Goal: Communication & Community: Ask a question

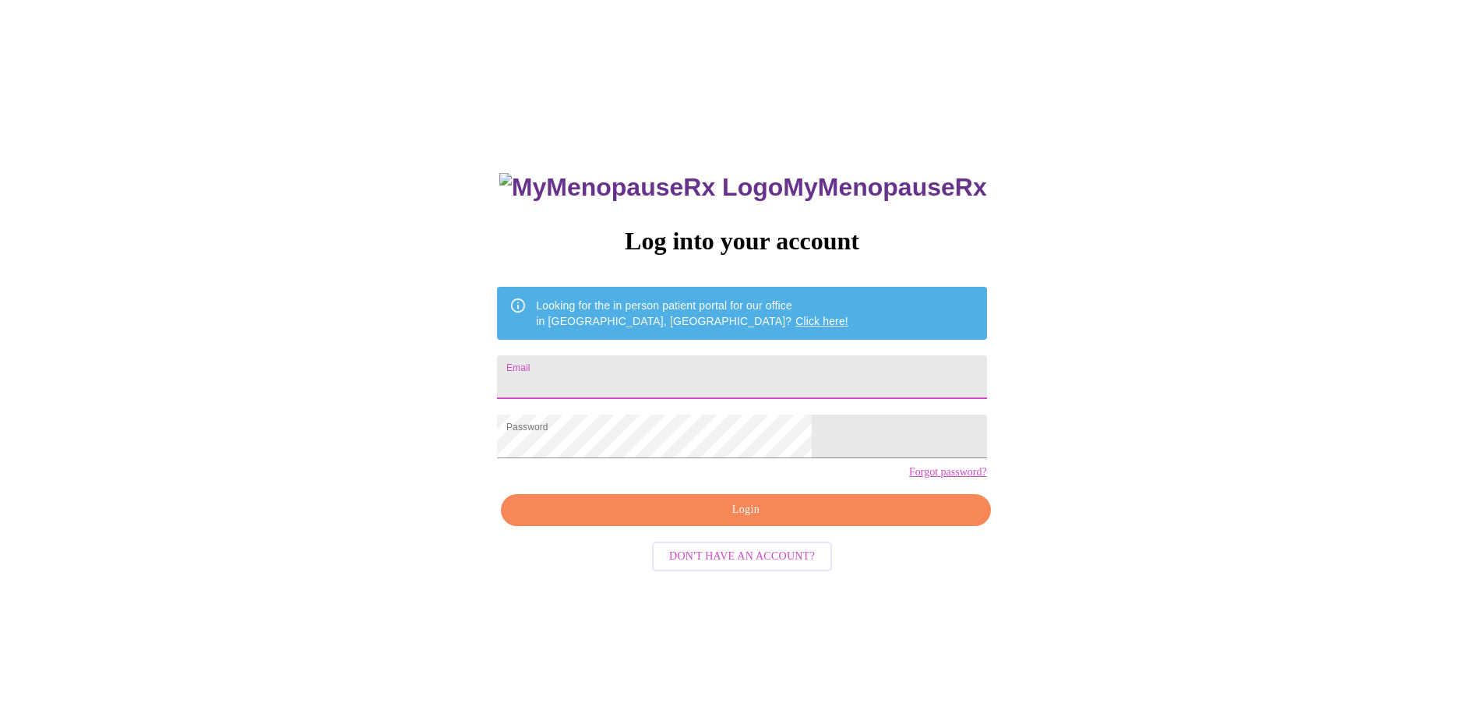
click at [723, 375] on input "Email" at bounding box center [741, 377] width 489 height 44
type input "[EMAIL_ADDRESS][DOMAIN_NAME]"
click at [763, 520] on span "Login" at bounding box center [745, 509] width 453 height 19
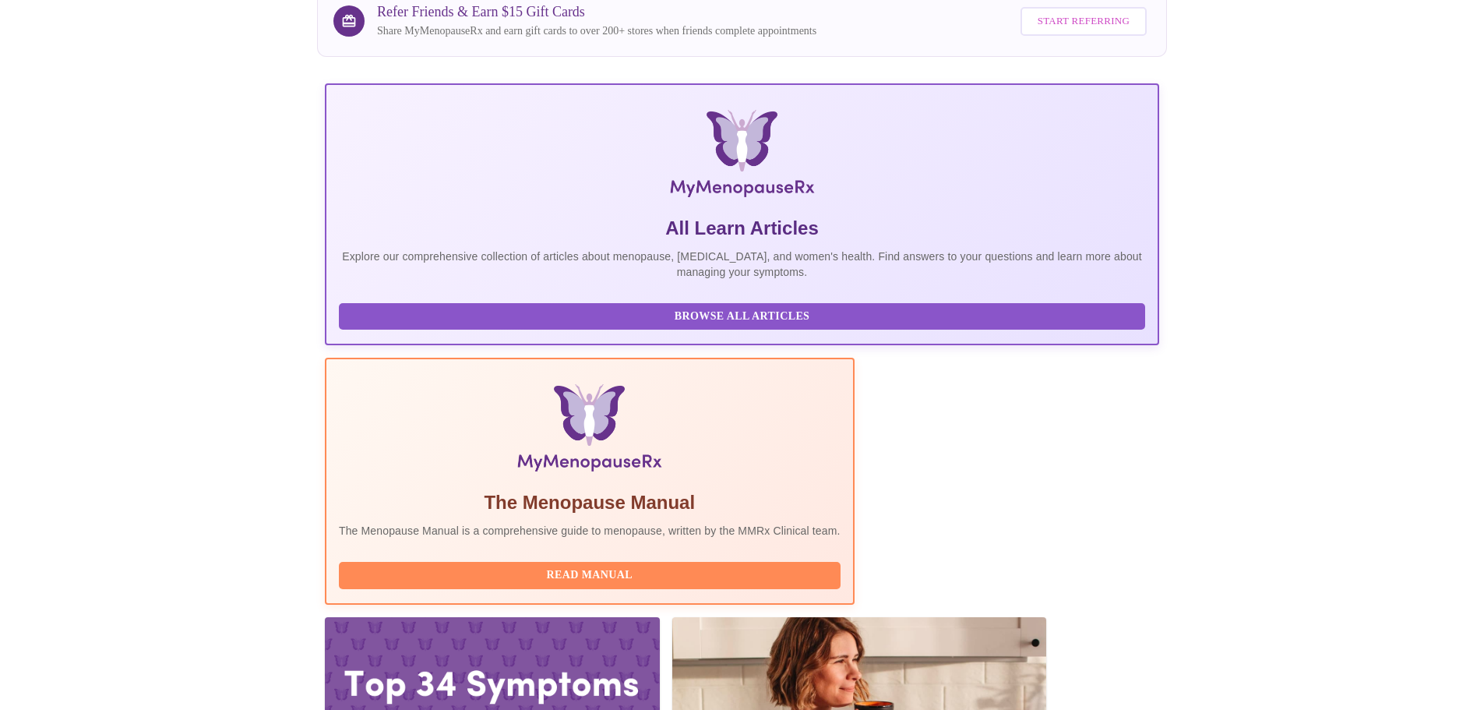
scroll to position [389, 0]
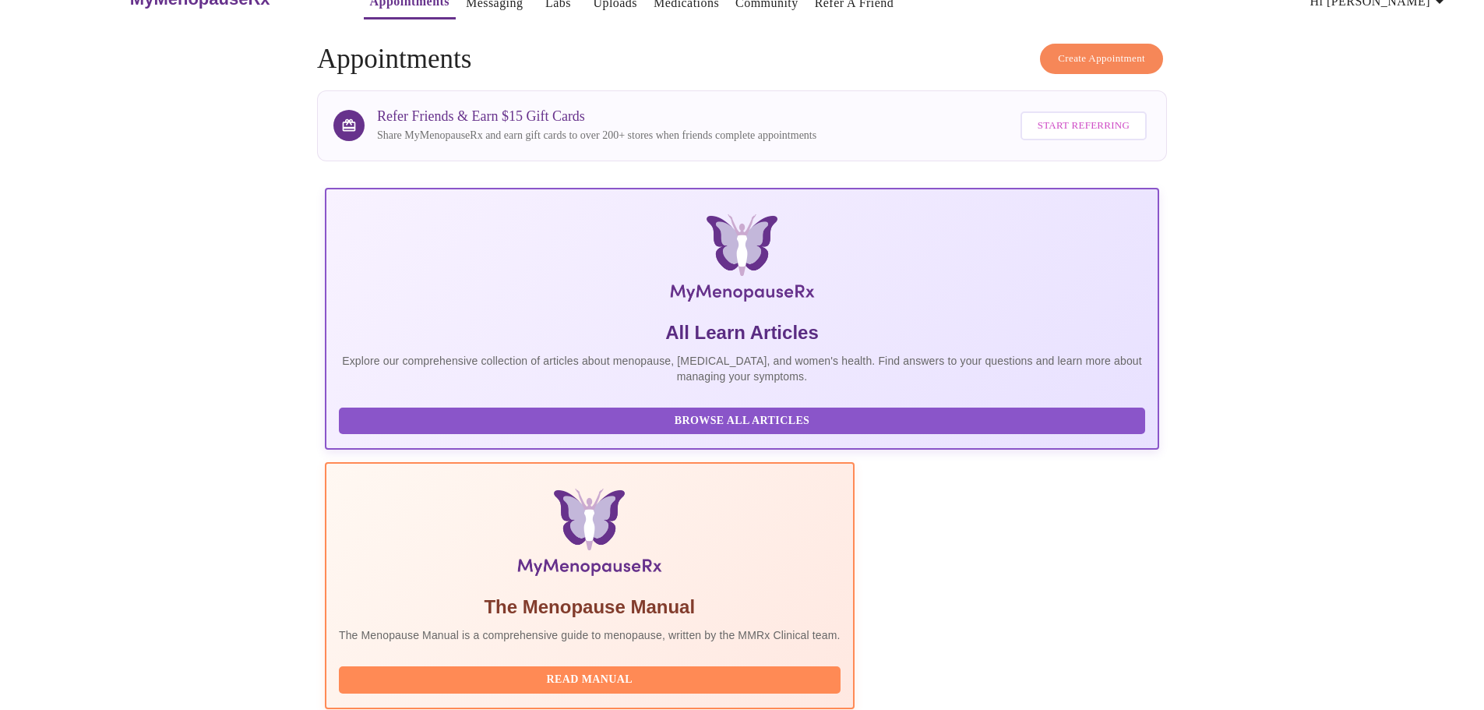
scroll to position [0, 0]
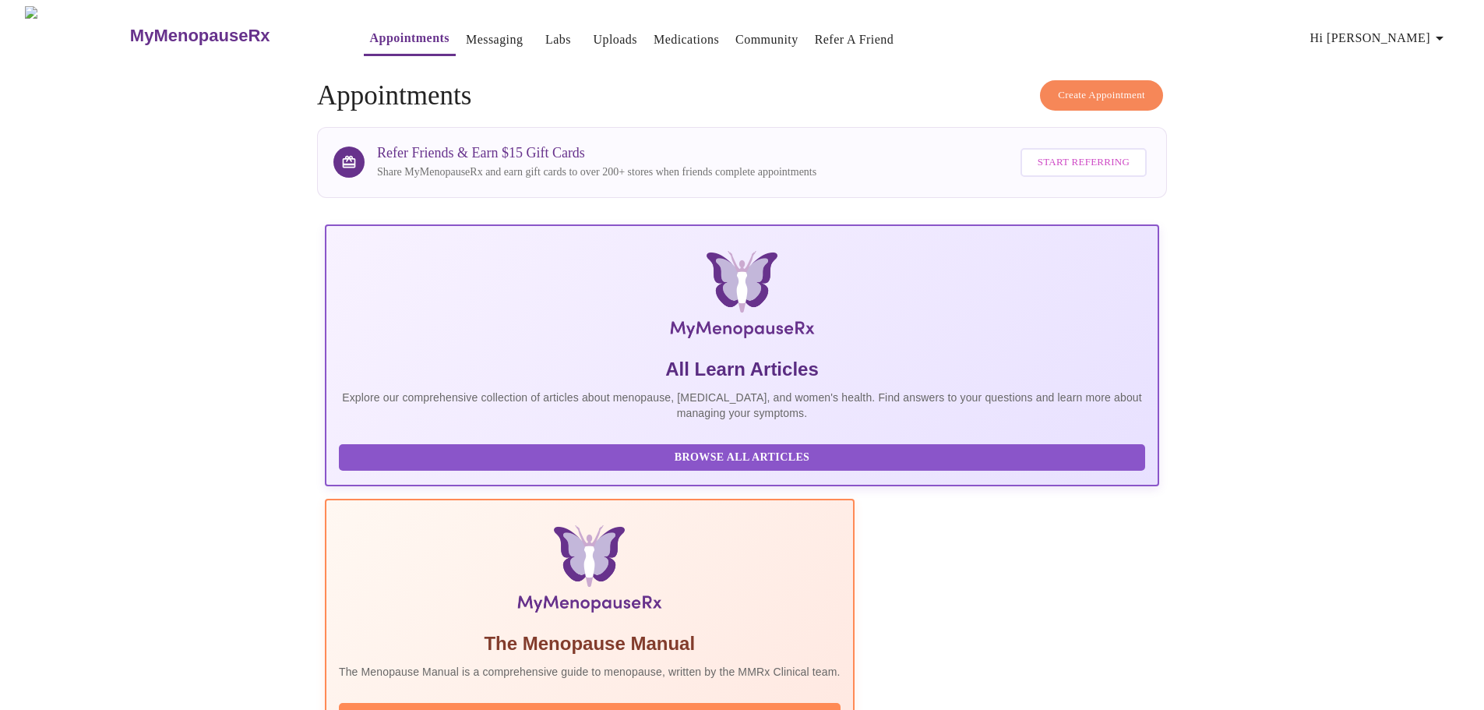
click at [466, 39] on link "Messaging" at bounding box center [494, 40] width 57 height 22
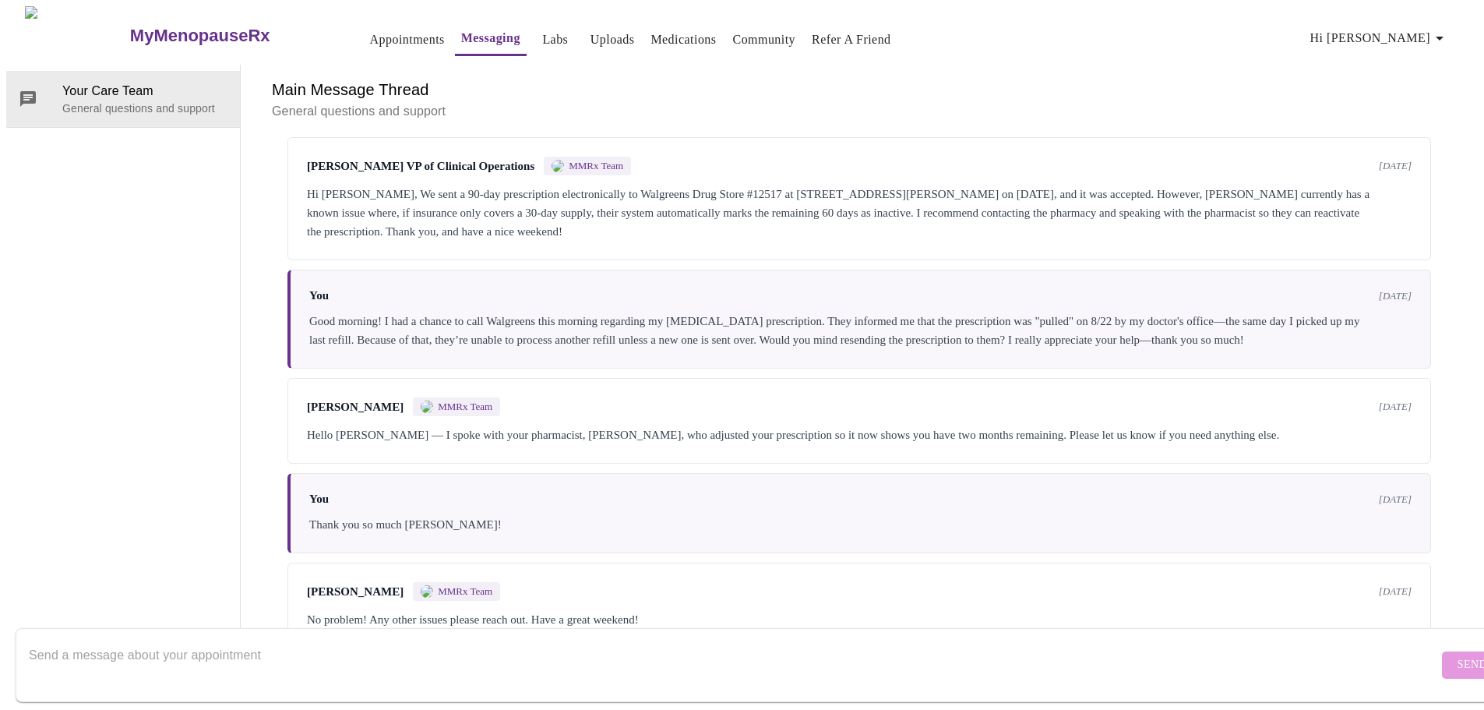
scroll to position [5305, 0]
click at [157, 640] on textarea "Send a message about your appointment" at bounding box center [733, 665] width 1409 height 50
click at [799, 185] on div "Hi [PERSON_NAME], We sent a 90-day prescription electronically to Walgreens Dru…" at bounding box center [859, 213] width 1105 height 56
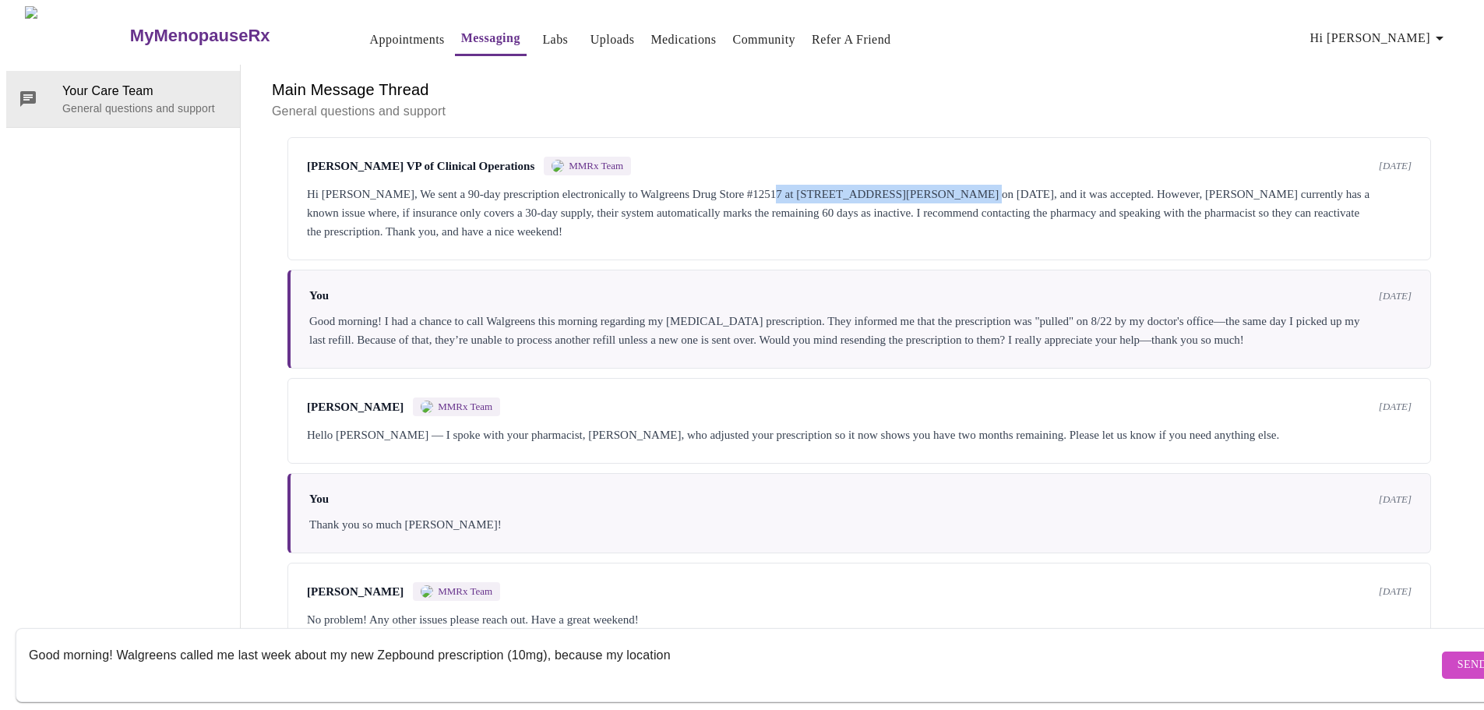
drag, startPoint x: 775, startPoint y: 93, endPoint x: 963, endPoint y: 91, distance: 187.7
click at [963, 185] on div "Hi [PERSON_NAME], We sent a 90-day prescription electronically to Walgreens Dru…" at bounding box center [859, 213] width 1105 height 56
copy div "[STREET_ADDRESS][PERSON_NAME]"
click at [703, 643] on textarea "Good morning! Walgreens called me last week about my new Zepbound prescription …" at bounding box center [733, 665] width 1409 height 50
click at [603, 640] on textarea "Good morning! Walgreens called me last week about my new Zepbound prescription …" at bounding box center [733, 665] width 1409 height 50
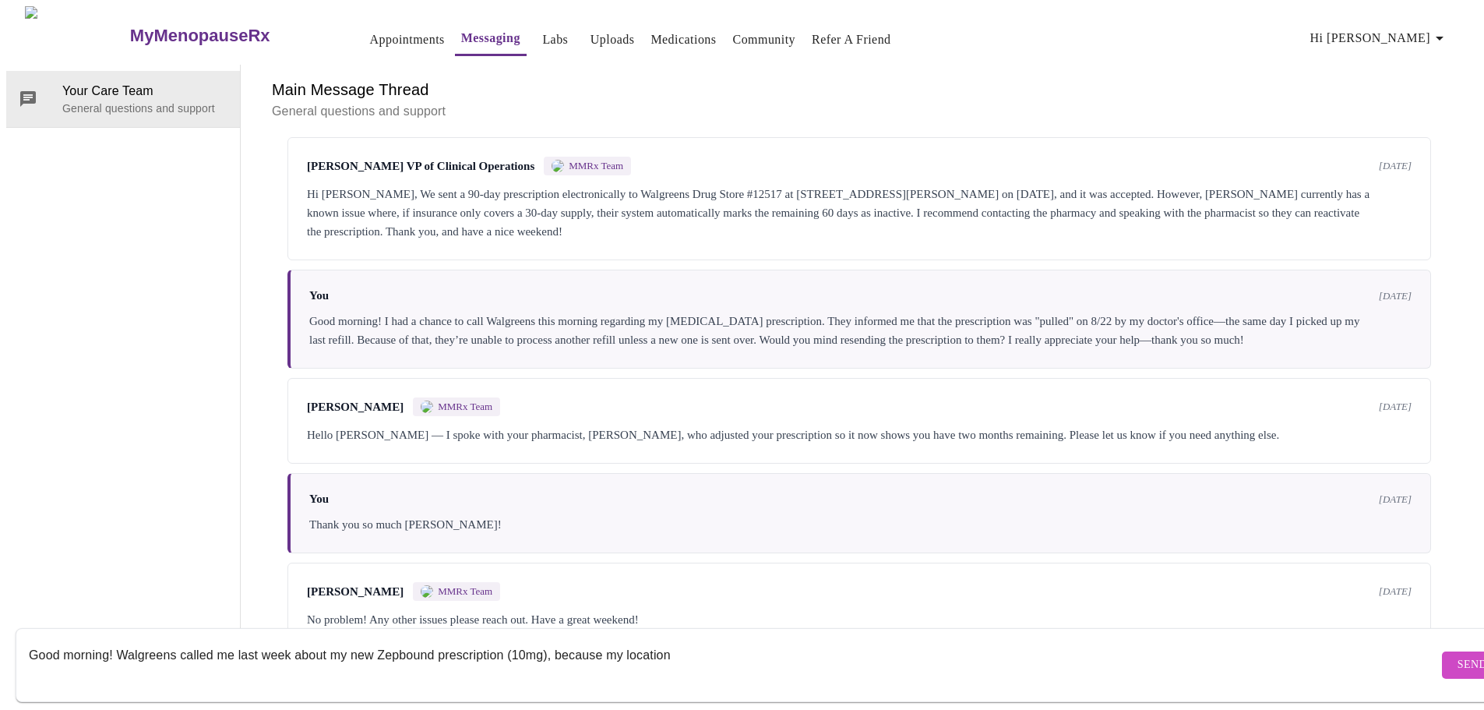
click at [610, 640] on textarea "Good morning! Walgreens called me last week about my new Zepbound prescription …" at bounding box center [733, 665] width 1409 height 50
drag, startPoint x: 610, startPoint y: 636, endPoint x: 685, endPoint y: 631, distance: 74.9
click at [683, 640] on textarea "Good morning! Walgreens called me last week about my new Zepbound prescription …" at bounding box center [733, 665] width 1409 height 50
paste textarea "[STREET_ADDRESS][PERSON_NAME]"
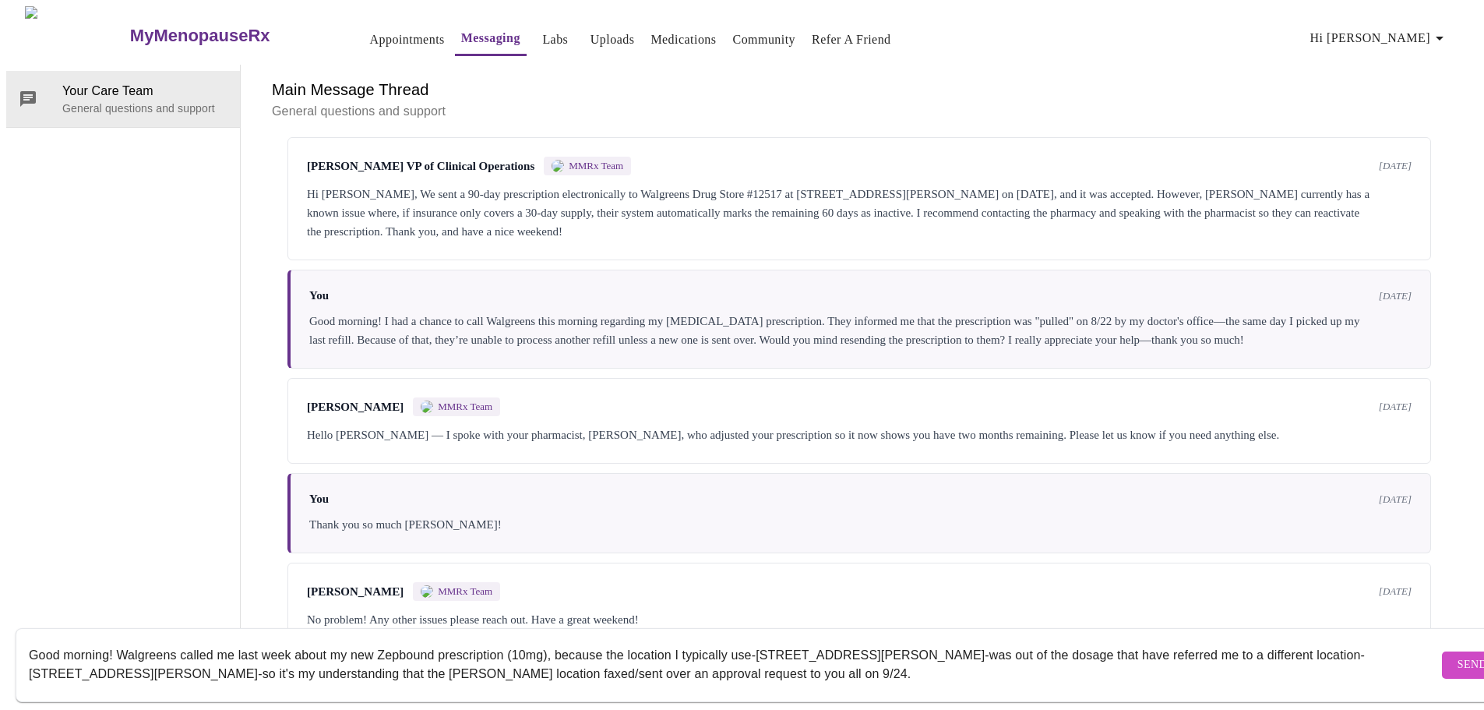
click at [1120, 640] on textarea "Good morning! Walgreens called me last week about my new Zepbound prescription …" at bounding box center [733, 665] width 1409 height 50
drag, startPoint x: 368, startPoint y: 667, endPoint x: 337, endPoint y: 675, distance: 33.1
click at [369, 668] on textarea "Good morning! Walgreens called me last week about my new Zepbound prescription …" at bounding box center [733, 665] width 1409 height 50
drag, startPoint x: 322, startPoint y: 661, endPoint x: 481, endPoint y: 668, distance: 159.1
click at [481, 668] on textarea "Good morning! Walgreens called me last week about my new Zepbound prescription …" at bounding box center [733, 665] width 1409 height 50
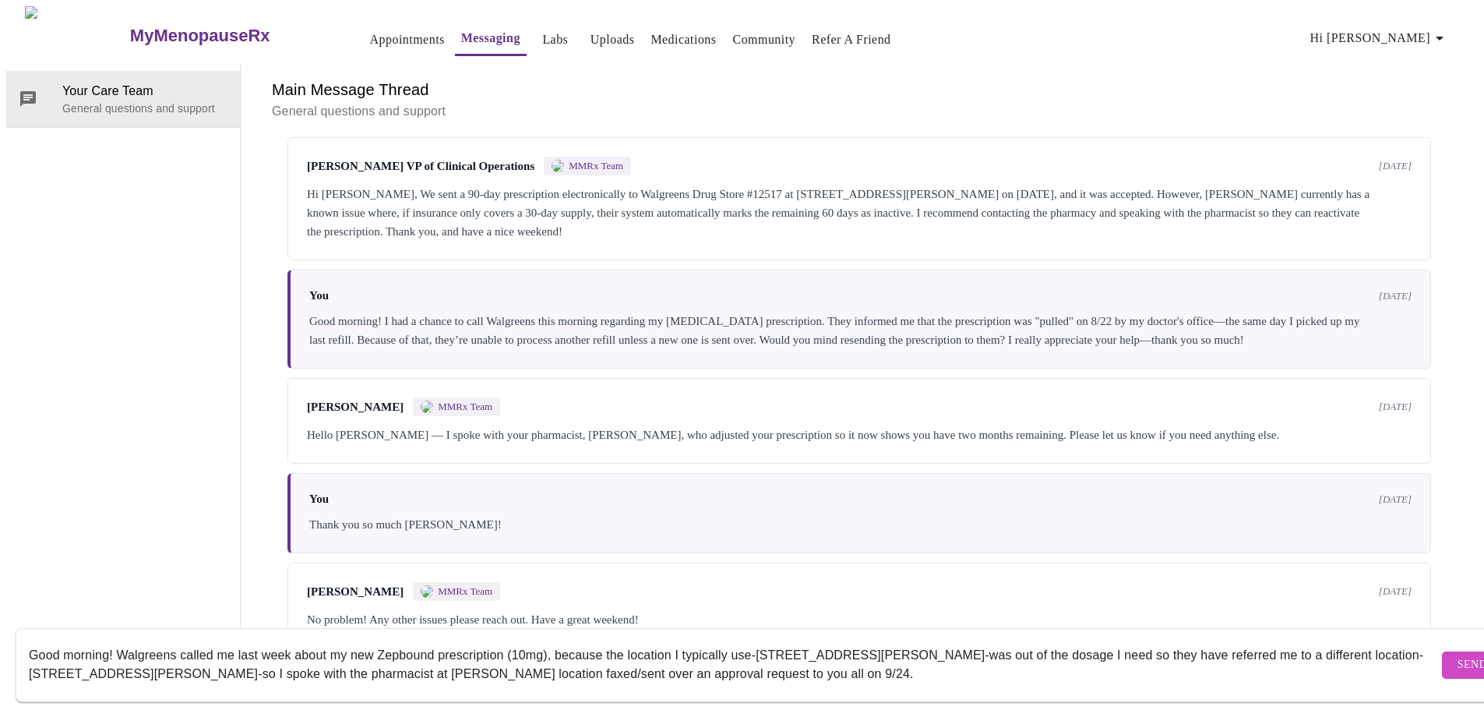
drag, startPoint x: 630, startPoint y: 656, endPoint x: 1013, endPoint y: 663, distance: 383.3
click at [1013, 663] on textarea "Good morning! Walgreens called me last week about my new Zepbound prescription …" at bounding box center [733, 665] width 1409 height 50
click at [1152, 640] on textarea "Good morning! Walgreens called me last week about my new Zepbound prescription …" at bounding box center [733, 665] width 1409 height 50
click at [1188, 664] on textarea "Good morning! Walgreens called me last week about my new Zepbound prescription …" at bounding box center [733, 665] width 1409 height 50
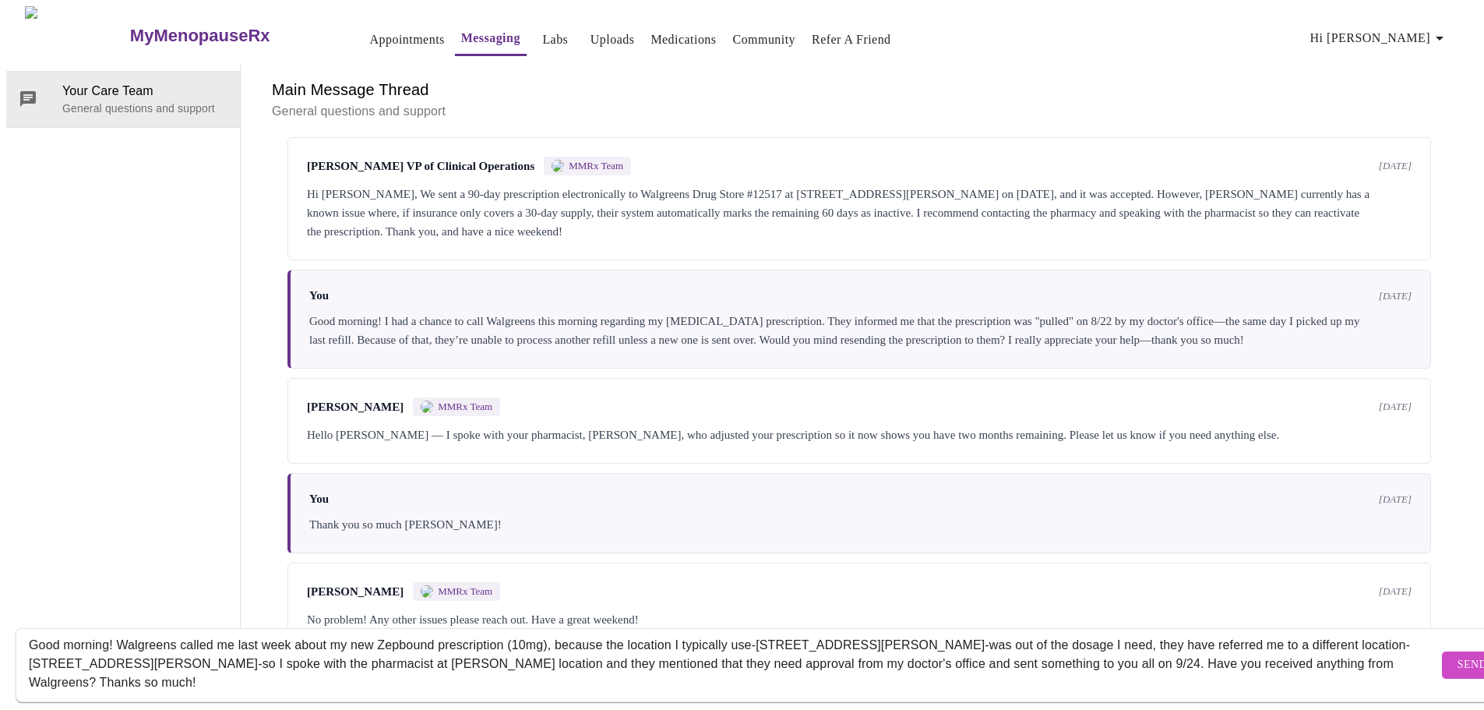
type textarea "Good morning! Walgreens called me last week about my new Zepbound prescription …"
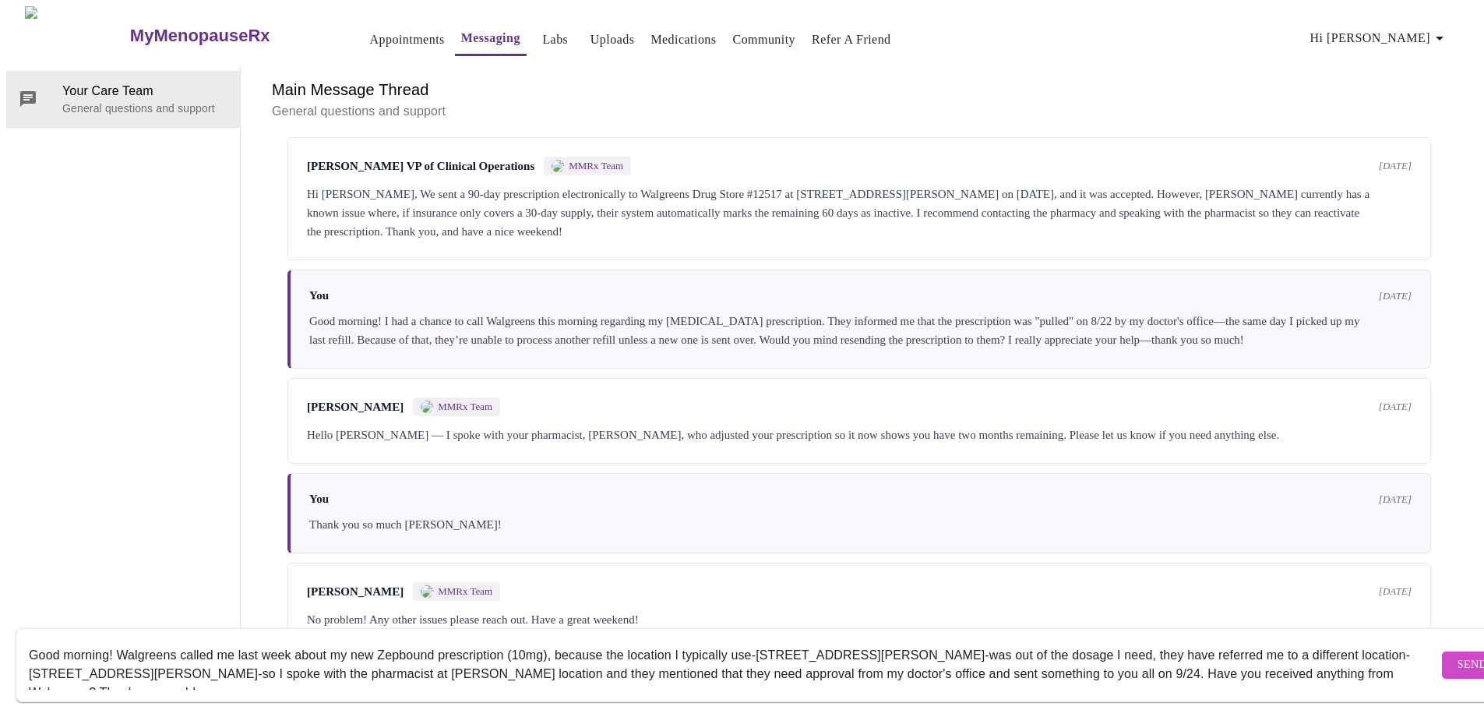
drag, startPoint x: 306, startPoint y: 671, endPoint x: 16, endPoint y: 626, distance: 294.2
click at [16, 628] on form "Good morning! Walgreens called me last week about my new Zepbound prescription …" at bounding box center [765, 665] width 1498 height 74
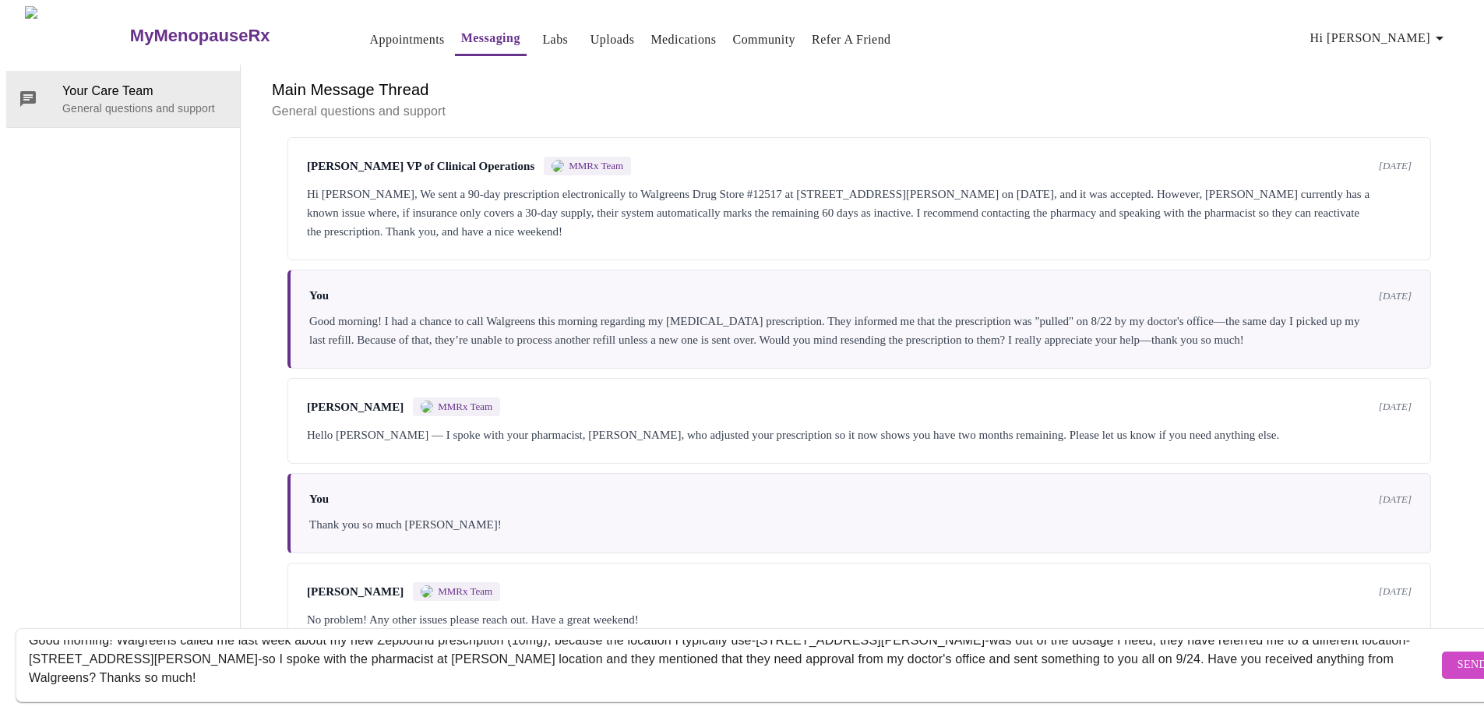
scroll to position [19, 0]
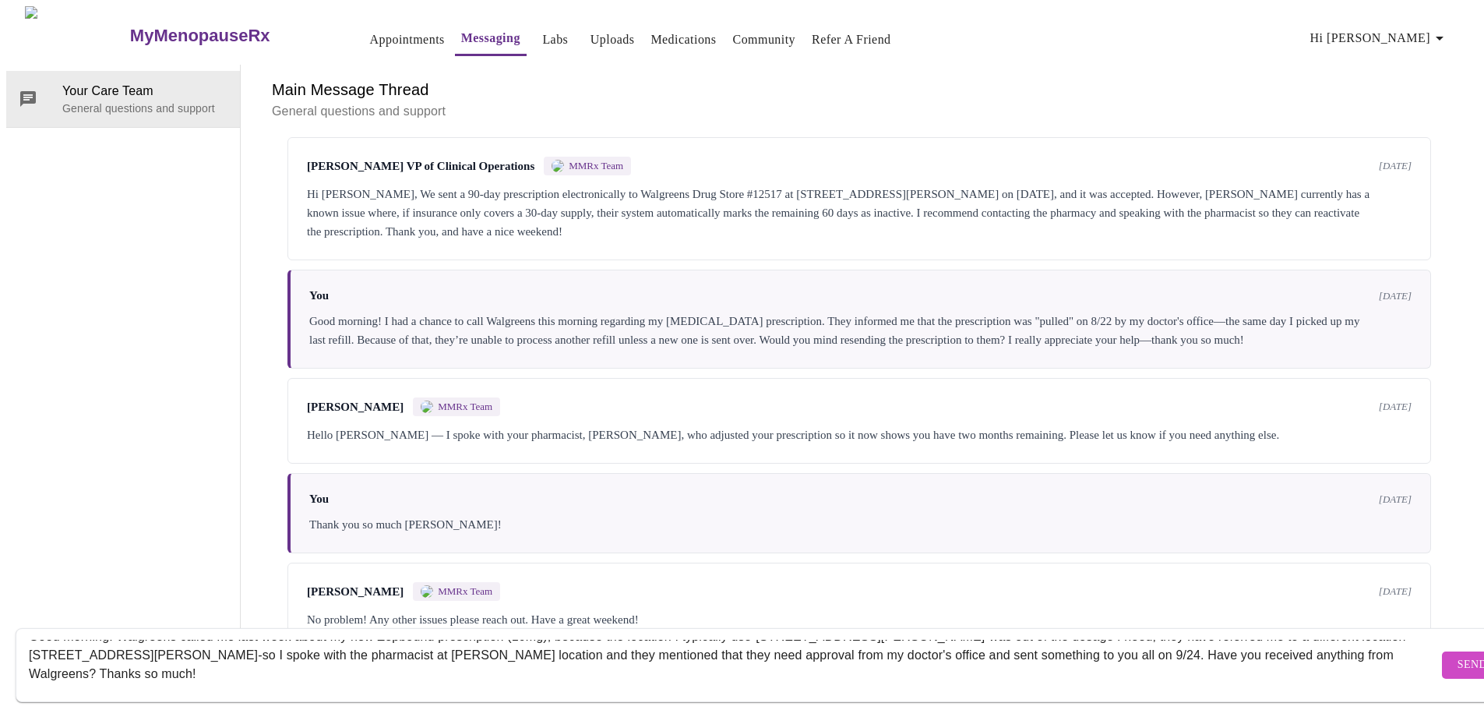
click at [400, 658] on textarea "Good morning! Walgreens called me last week about my new Zepbound prescription …" at bounding box center [733, 665] width 1409 height 50
drag, startPoint x: 400, startPoint y: 658, endPoint x: 32, endPoint y: 587, distance: 375.2
click at [32, 587] on div "Your Care Team General questions and support Main Message Thread General questi…" at bounding box center [741, 356] width 1471 height 583
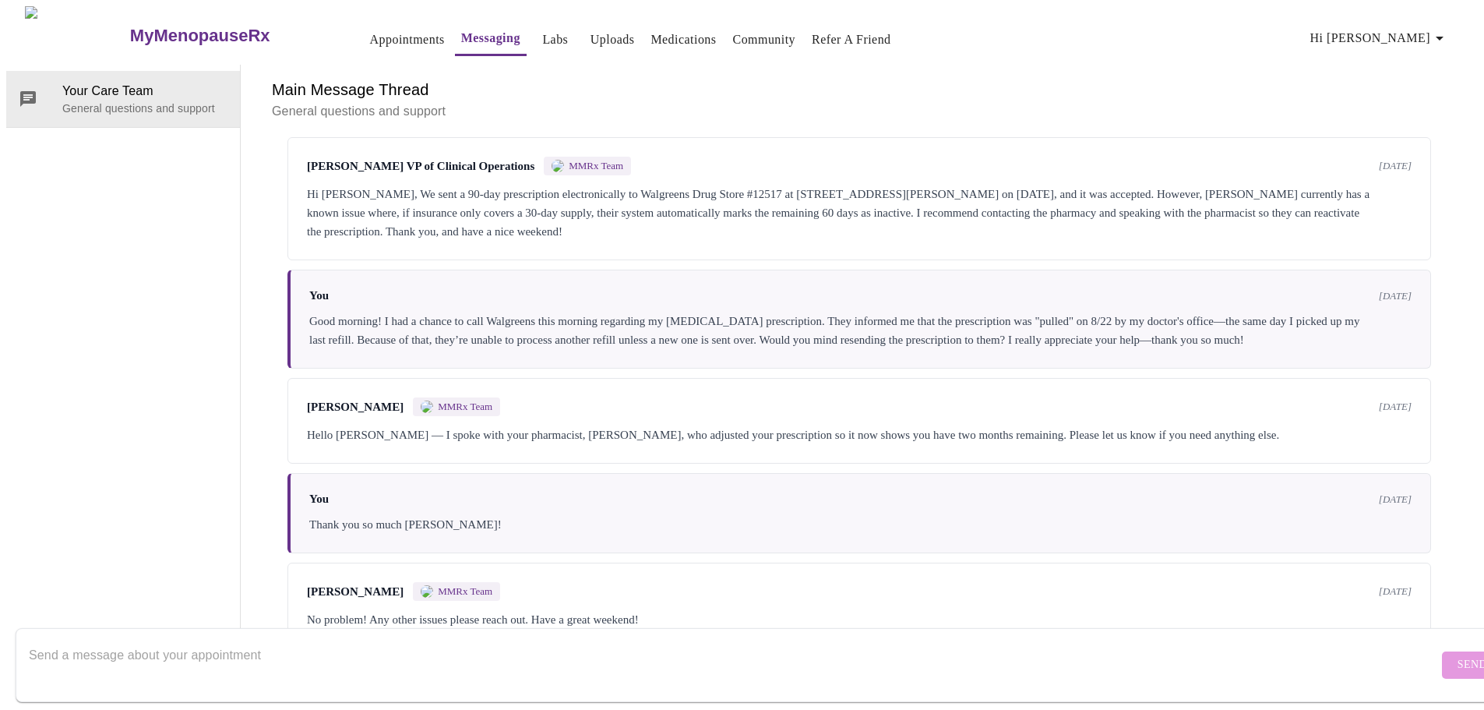
scroll to position [0, 0]
paste textarea "Good morning, [PERSON_NAME] contacted me last week regarding my new Zepbound 10…"
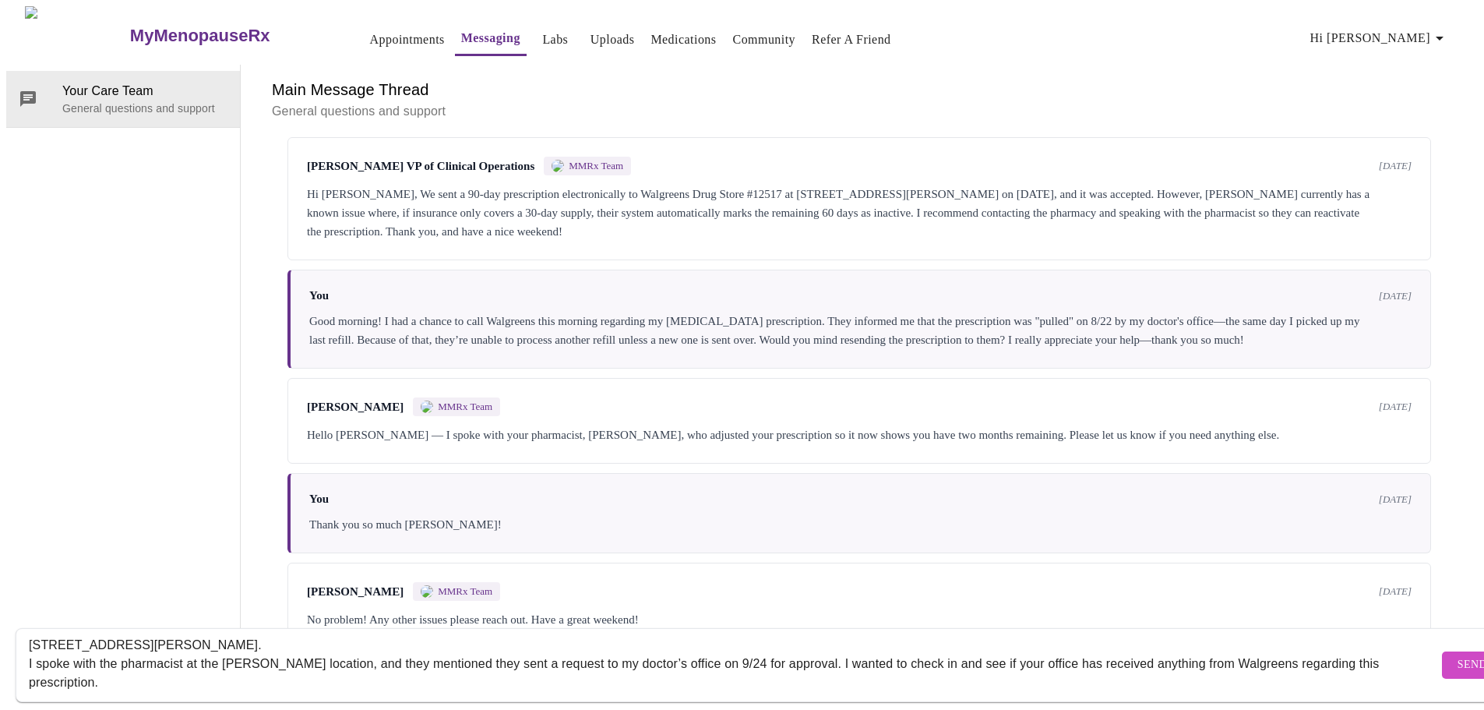
drag, startPoint x: 128, startPoint y: 653, endPoint x: -6, endPoint y: 633, distance: 135.4
click at [0, 633] on html "MyMenopauseRx Appointments Messaging Labs Uploads Medications Community Refer a…" at bounding box center [742, 327] width 1484 height 654
click at [234, 654] on textarea "Good morning, [PERSON_NAME] contacted me last week regarding my new Zepbound 10…" at bounding box center [733, 665] width 1409 height 50
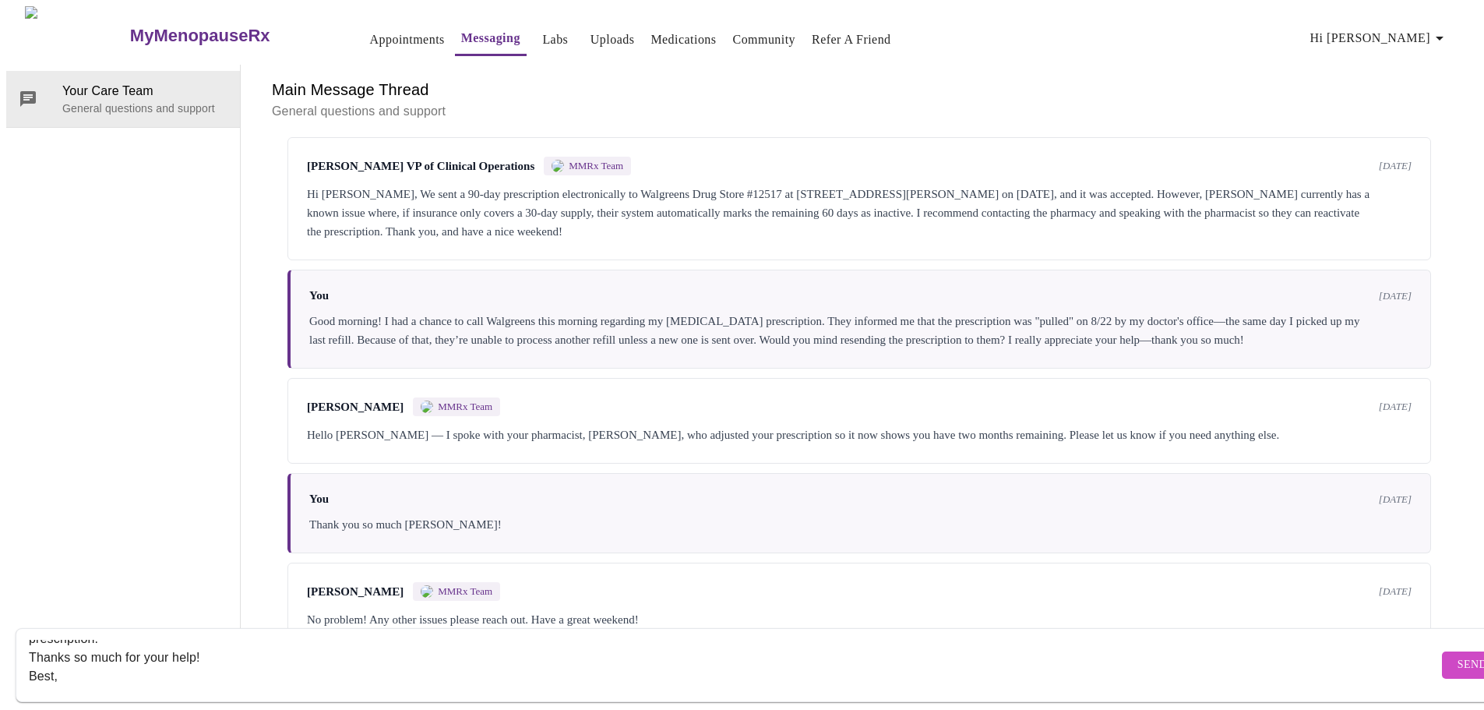
scroll to position [112, 0]
drag, startPoint x: 167, startPoint y: 655, endPoint x: 29, endPoint y: 640, distance: 138.8
click at [29, 640] on textarea "Good morning, [PERSON_NAME] contacted me last week regarding my new Zepbound 10…" at bounding box center [733, 665] width 1409 height 50
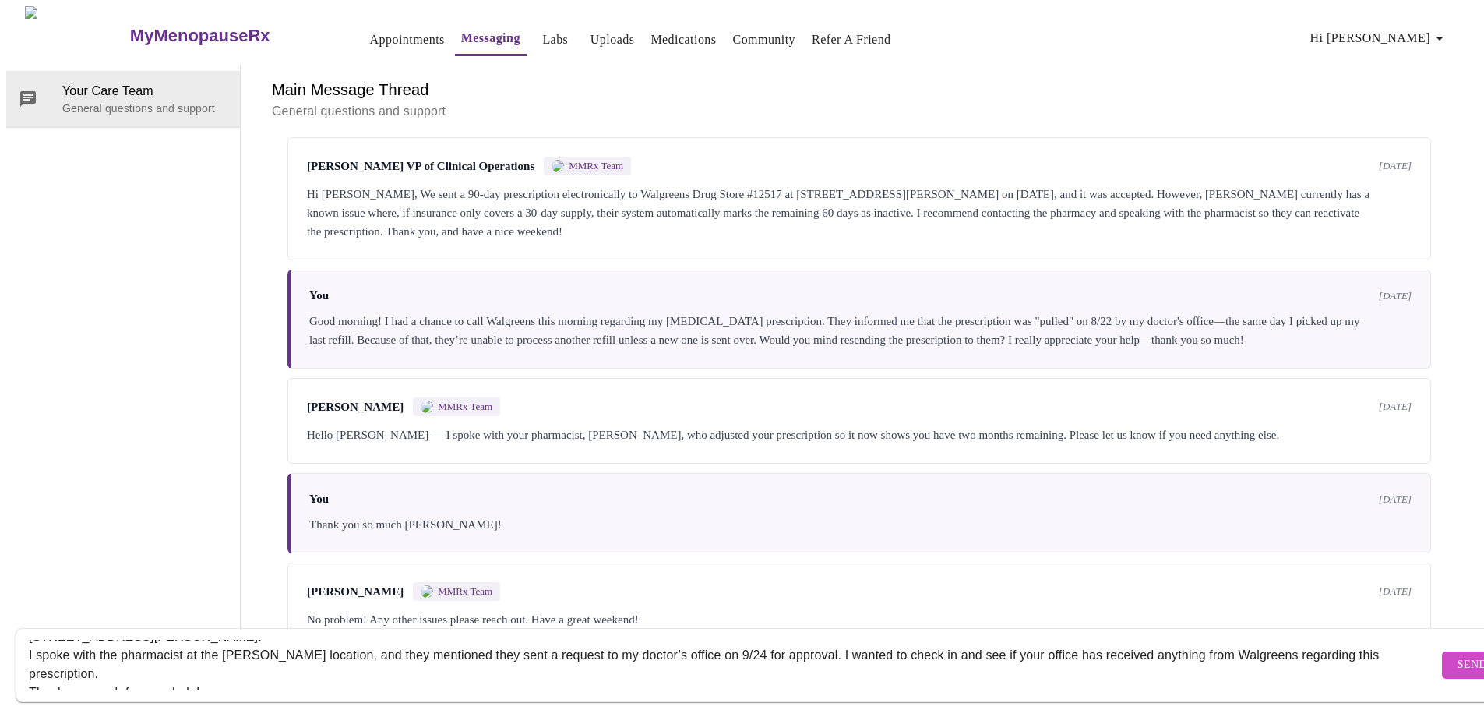
scroll to position [0, 0]
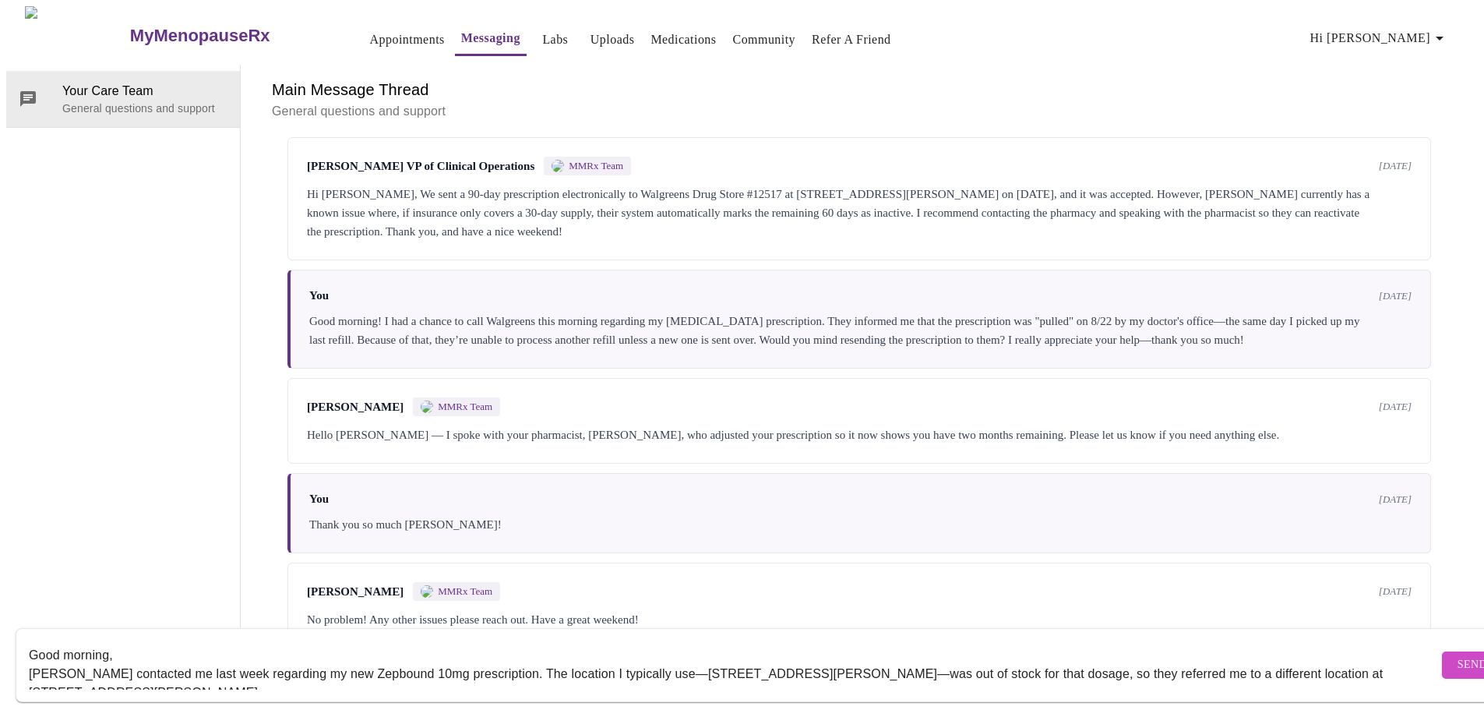
type textarea "Good morning, [PERSON_NAME] contacted me last week regarding my new Zepbound 10…"
click at [1457, 657] on span "Send" at bounding box center [1472, 664] width 30 height 19
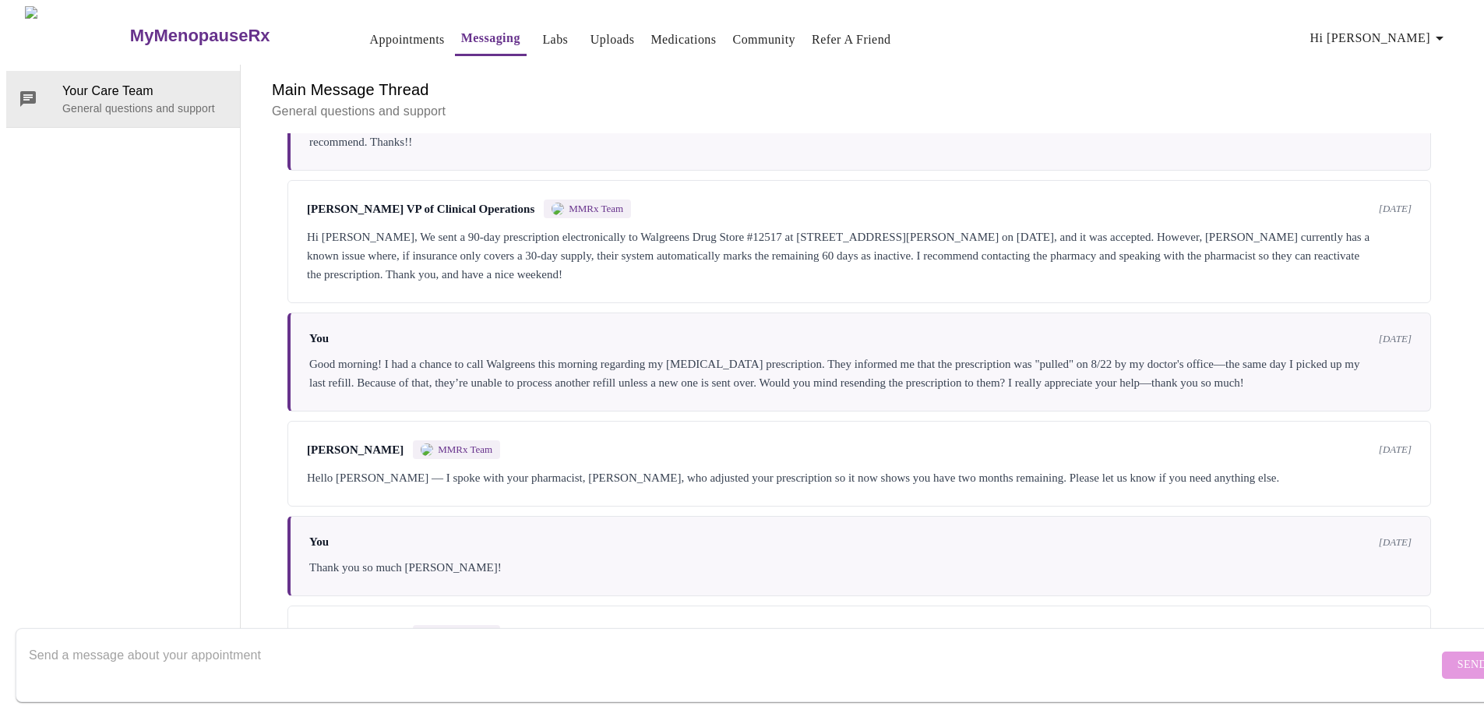
scroll to position [5109, 0]
